Goal: Task Accomplishment & Management: Manage account settings

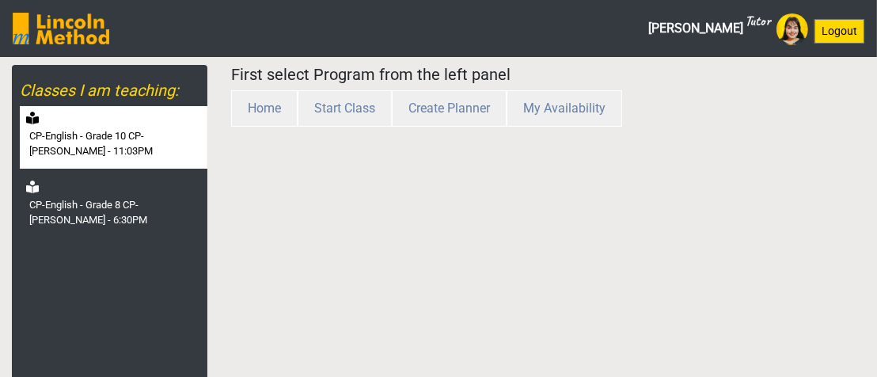
click at [123, 156] on label "CP-English - Grade 10 CP-[PERSON_NAME] - 11:03PM" at bounding box center [116, 143] width 175 height 31
select select "month"
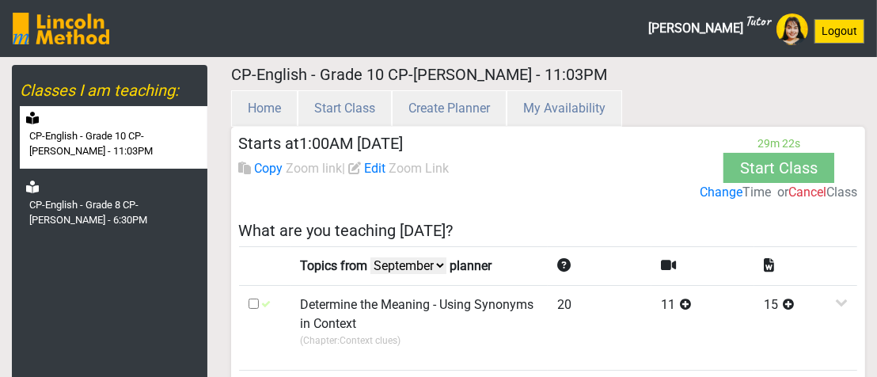
click at [720, 197] on label "Change" at bounding box center [721, 192] width 43 height 19
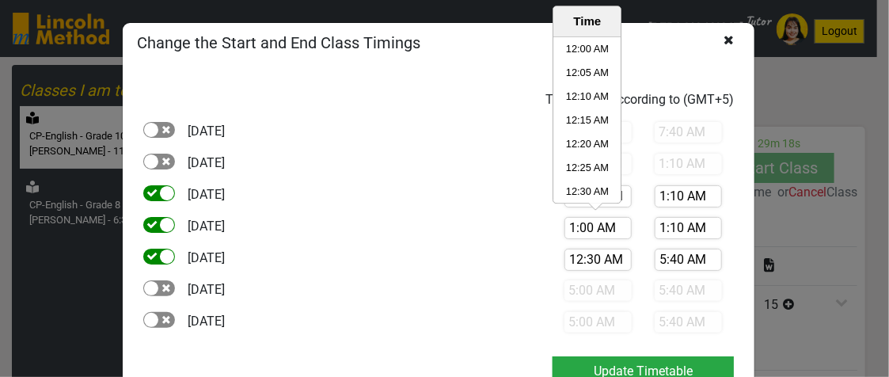
click at [571, 222] on input "1:00 AM" at bounding box center [597, 228] width 67 height 22
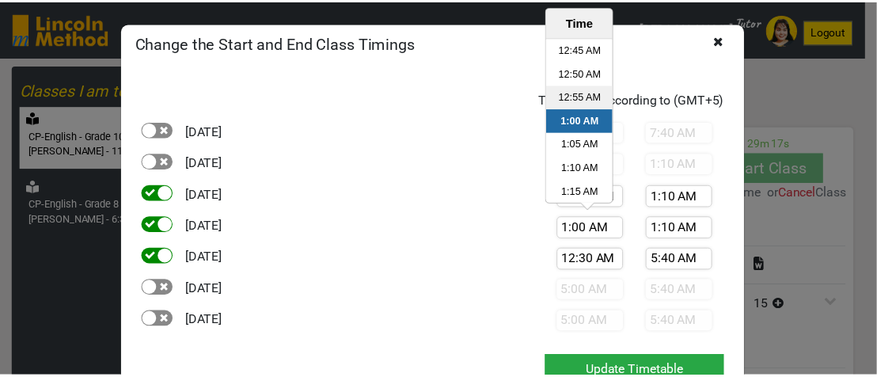
scroll to position [135, 0]
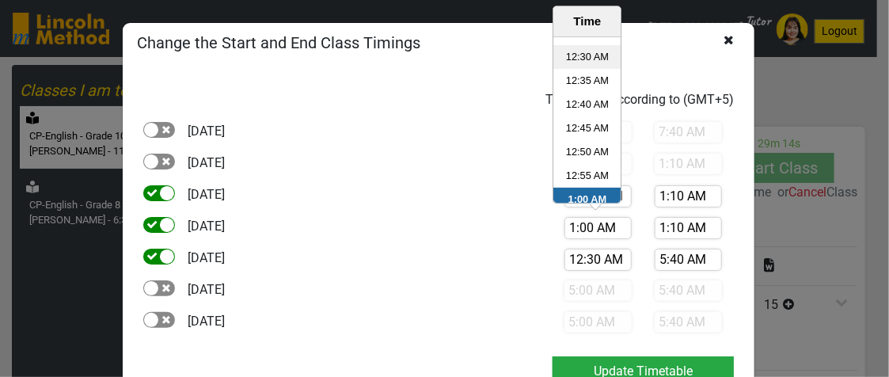
click at [578, 62] on li "12:30 AM" at bounding box center [587, 58] width 67 height 24
type input "12:30 AM"
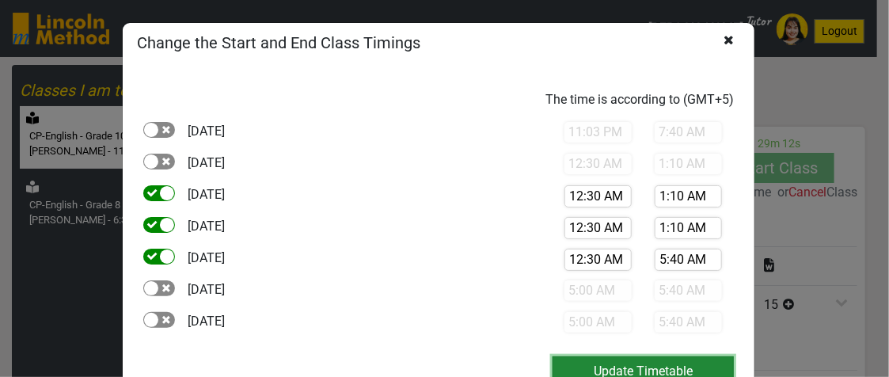
click at [655, 361] on button "Update Timetable" at bounding box center [642, 371] width 181 height 30
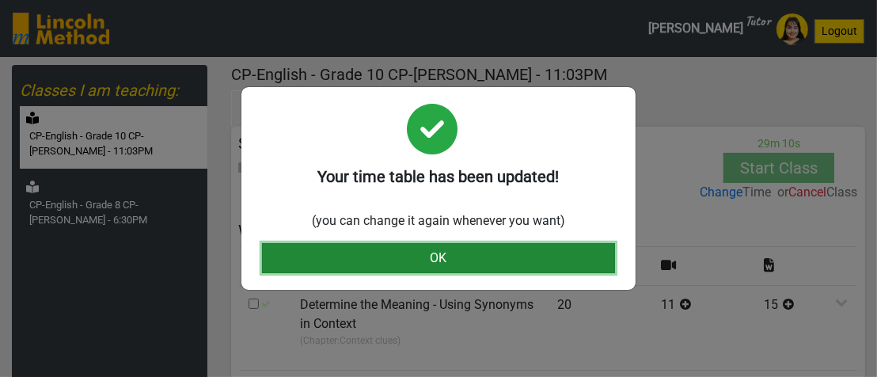
click at [514, 257] on button "OK" at bounding box center [438, 258] width 353 height 30
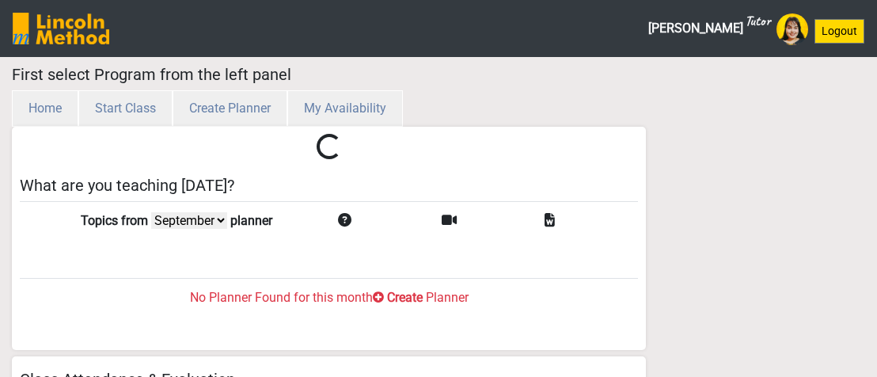
select select "month"
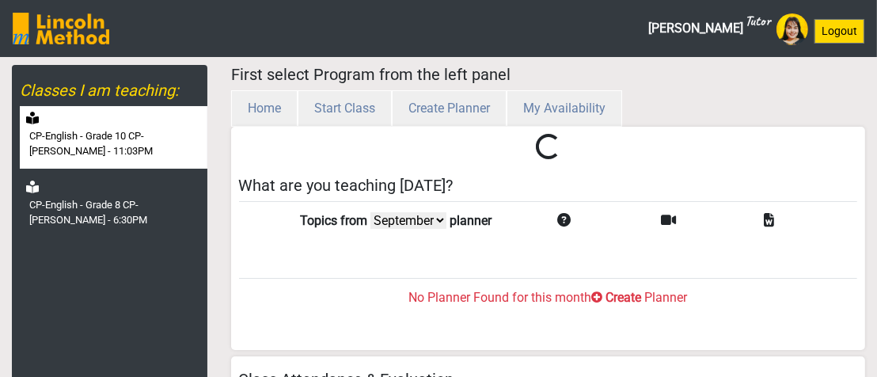
click at [59, 135] on label "CP-English - Grade 10 CP-[PERSON_NAME] - 11:03PM" at bounding box center [116, 143] width 175 height 31
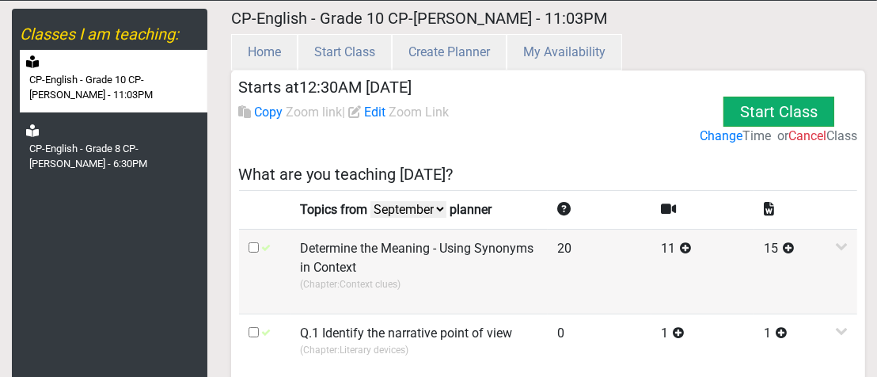
scroll to position [79, 0]
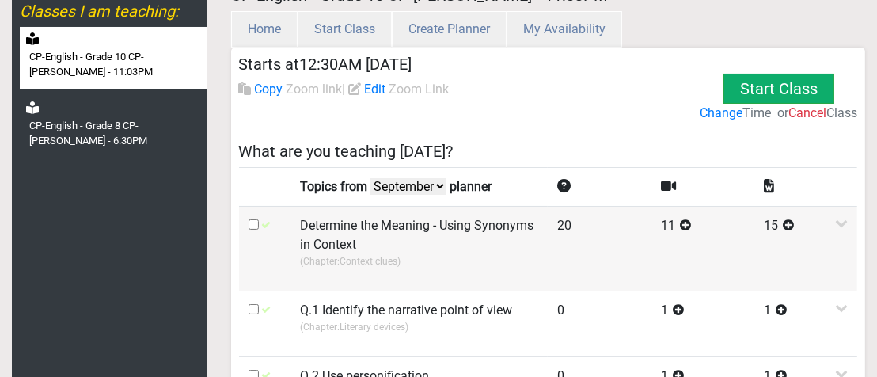
click at [252, 220] on input "checkbox" at bounding box center [254, 224] width 10 height 10
checkbox input "true"
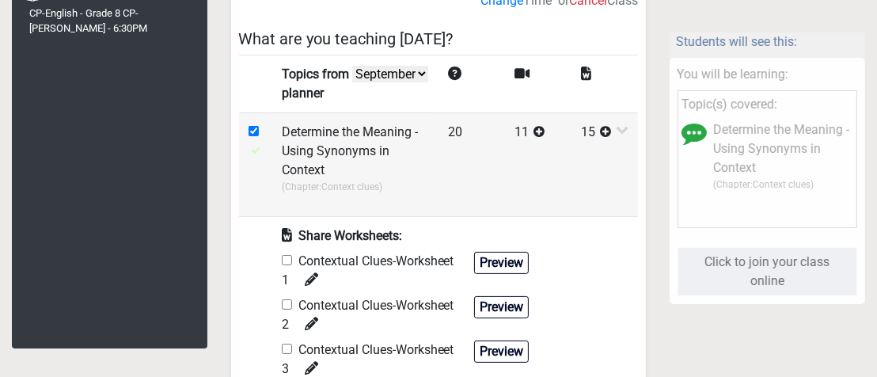
scroll to position [237, 0]
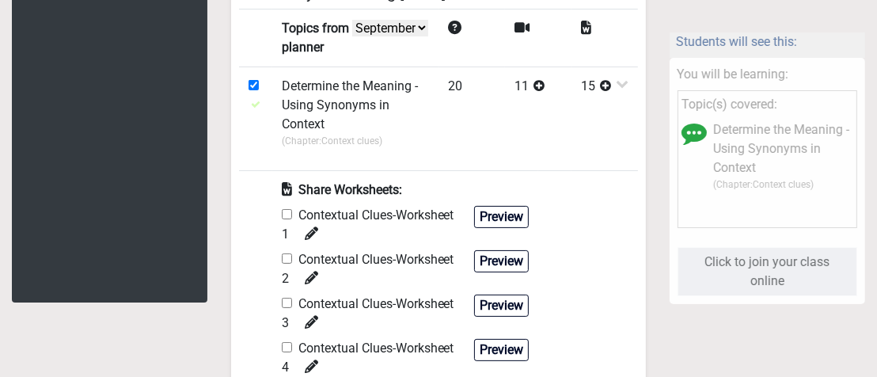
click at [288, 214] on input "checkbox" at bounding box center [287, 214] width 10 height 10
checkbox input "true"
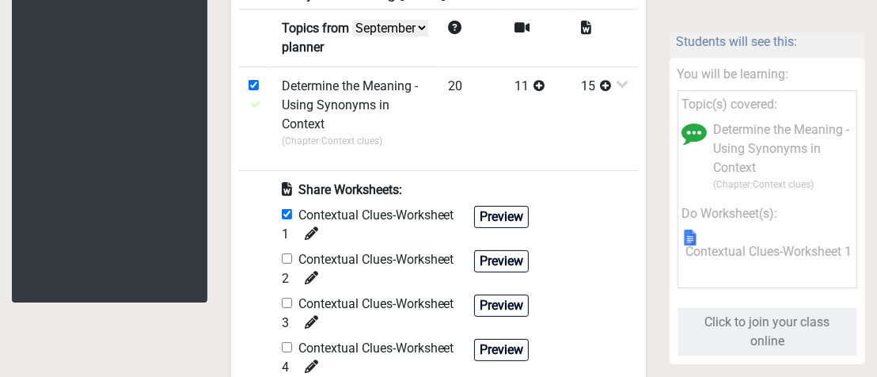
click at [287, 261] on input "checkbox" at bounding box center [287, 258] width 10 height 10
checkbox input "true"
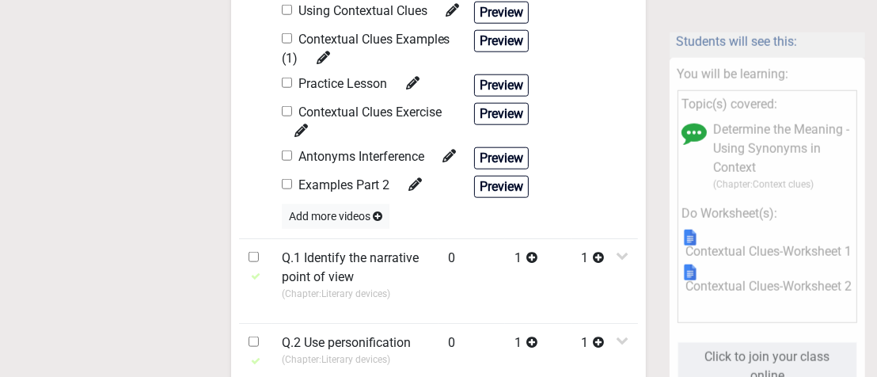
scroll to position [1346, 0]
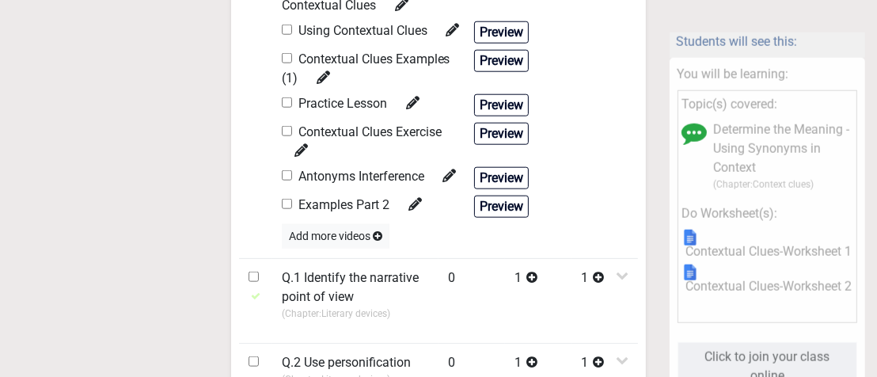
click at [289, 209] on div "Examples Part 2" at bounding box center [352, 207] width 140 height 22
click at [286, 136] on input "checkbox" at bounding box center [287, 131] width 10 height 10
checkbox input "true"
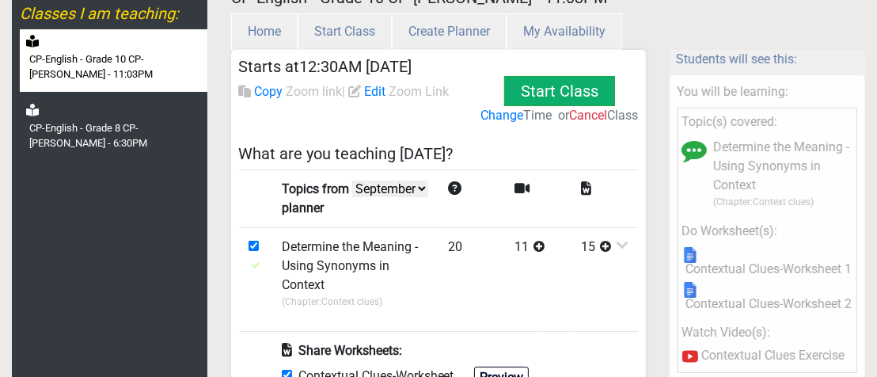
scroll to position [0, 0]
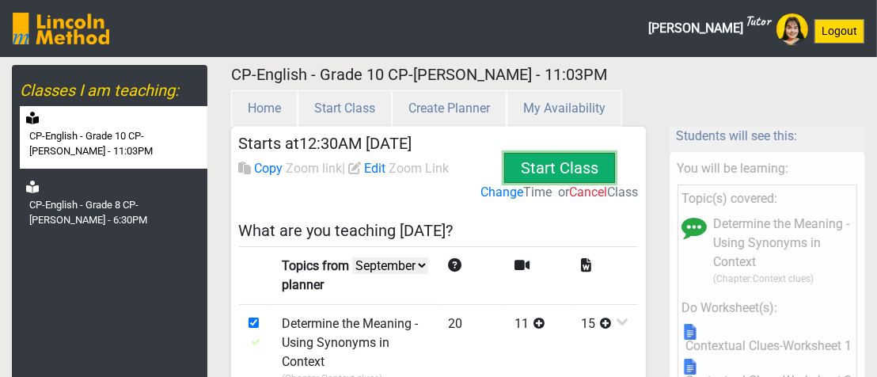
click at [550, 170] on button "Start Class" at bounding box center [560, 168] width 115 height 59
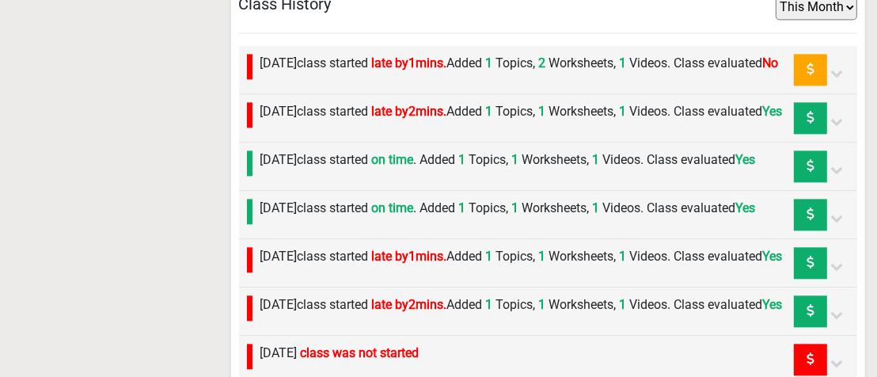
scroll to position [2770, 0]
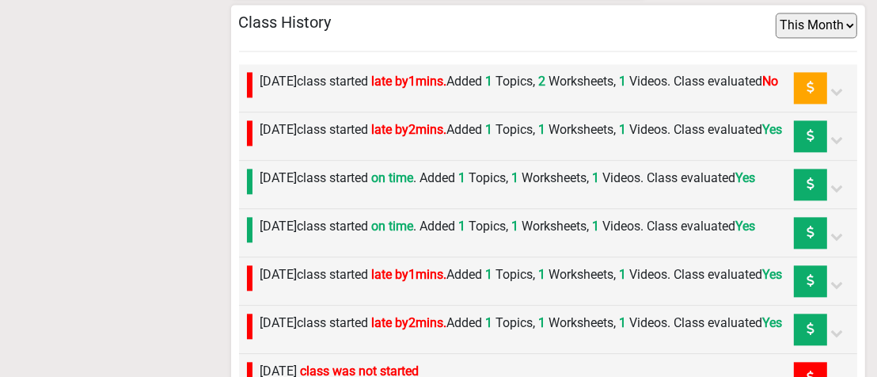
click at [457, 91] on label "Thursday 18th September class started late by 1 mins. Added 1 Topics, 2 Workshe…" at bounding box center [519, 81] width 518 height 19
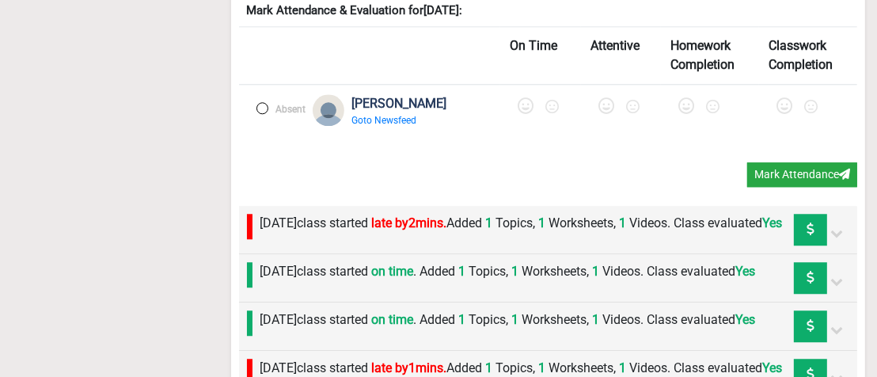
scroll to position [3324, 0]
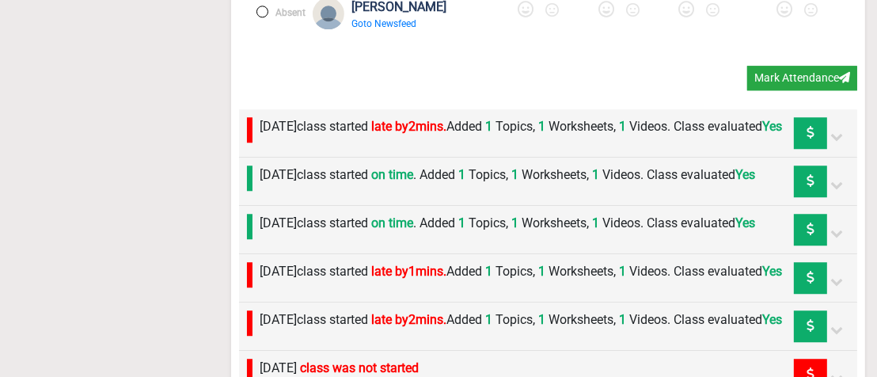
click at [263, 17] on label at bounding box center [262, 12] width 12 height 12
click at [519, 17] on icon at bounding box center [527, 10] width 16 height 16
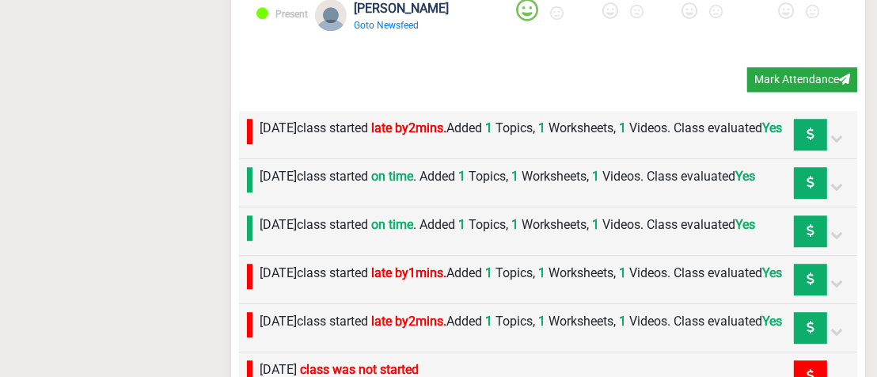
click at [603, 19] on icon at bounding box center [611, 11] width 16 height 16
